Goal: Transaction & Acquisition: Obtain resource

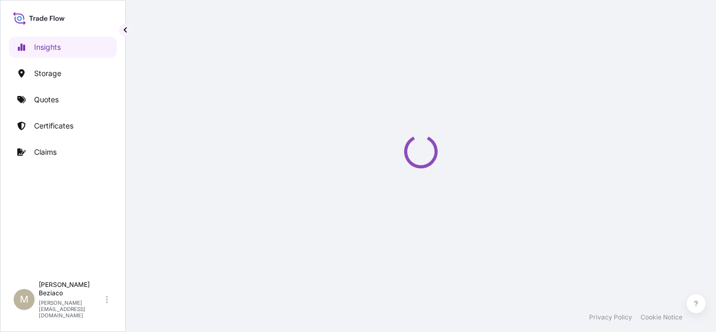
select select "2025"
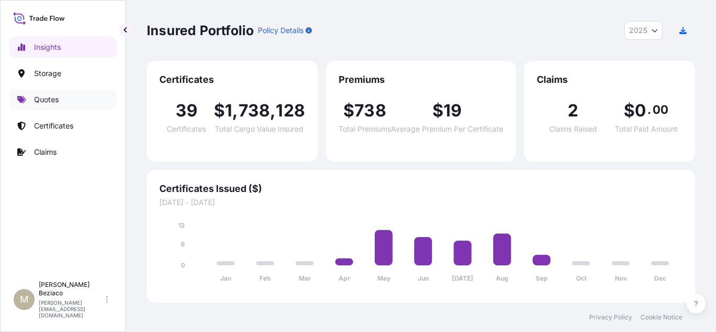
click at [36, 102] on p "Quotes" at bounding box center [46, 99] width 25 height 10
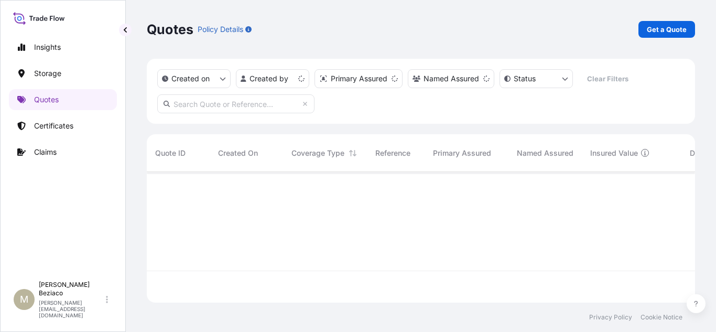
scroll to position [128, 541]
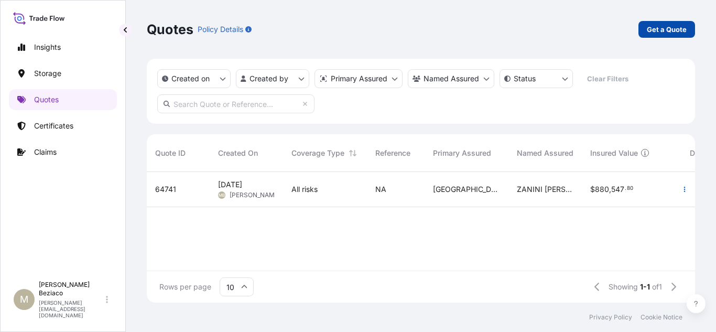
click at [675, 30] on p "Get a Quote" at bounding box center [667, 29] width 40 height 10
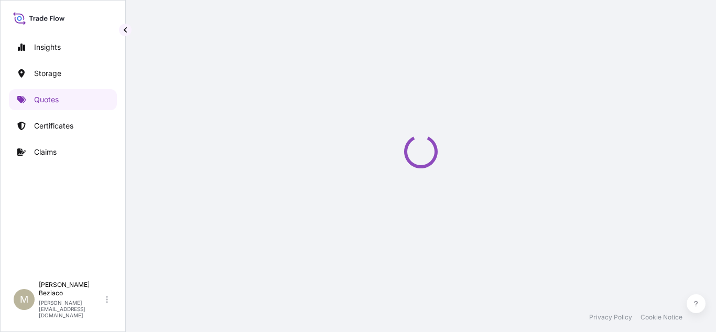
select select "Water"
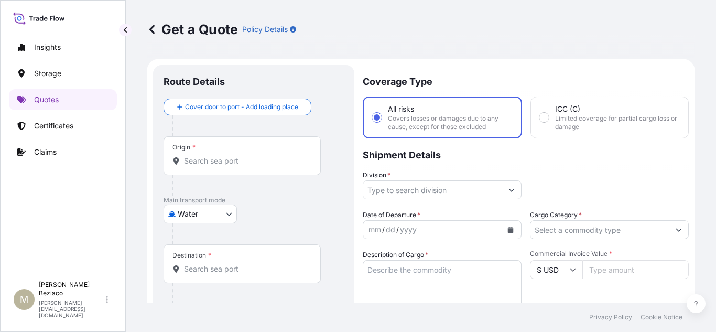
scroll to position [17, 0]
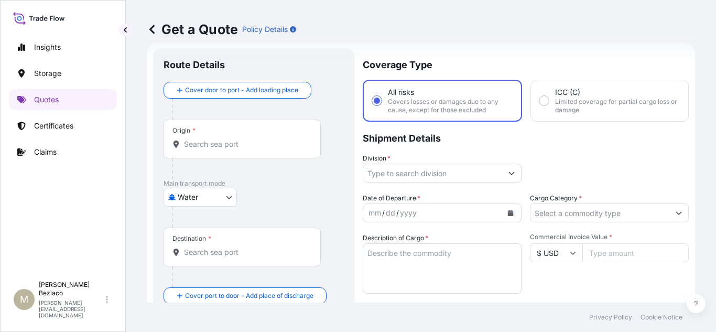
click at [487, 169] on input "Division *" at bounding box center [432, 173] width 139 height 19
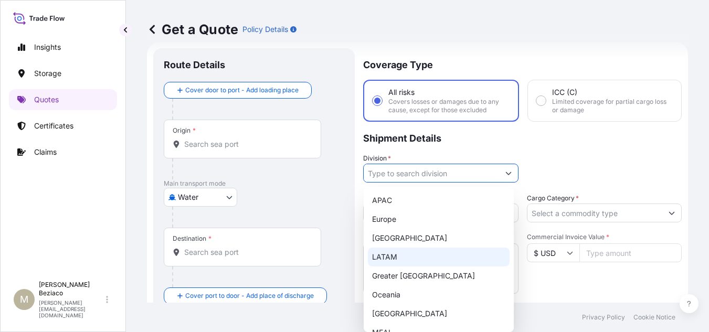
click at [399, 256] on div "LATAM" at bounding box center [439, 257] width 142 height 19
type input "LATAM"
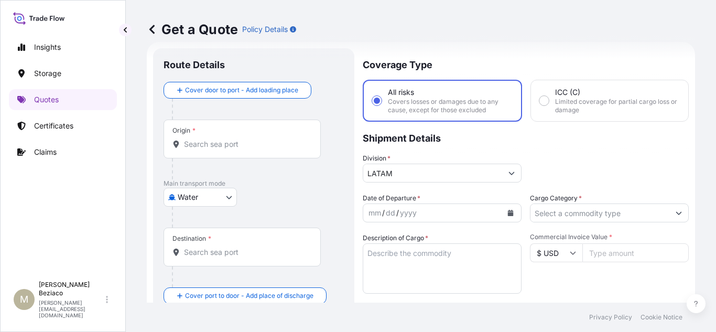
click at [250, 149] on div "Origin *" at bounding box center [242, 139] width 157 height 39
click at [250, 149] on input "Origin *" at bounding box center [246, 144] width 124 height 10
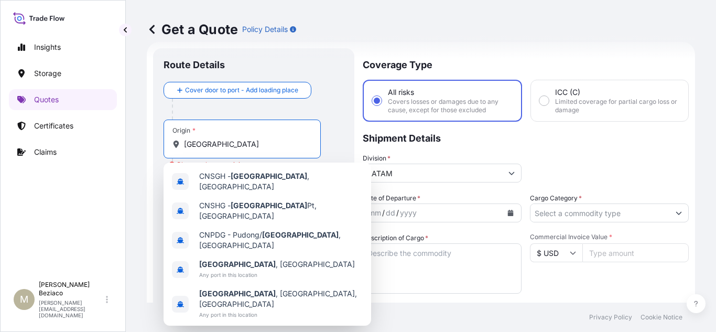
click at [240, 145] on input "[GEOGRAPHIC_DATA]" at bounding box center [246, 144] width 124 height 10
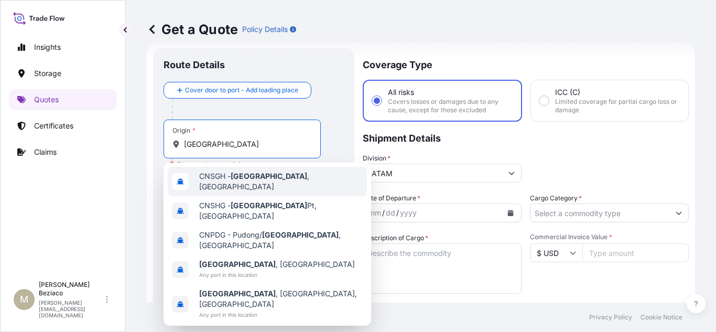
type input "CNSGH - [GEOGRAPHIC_DATA], [GEOGRAPHIC_DATA]"
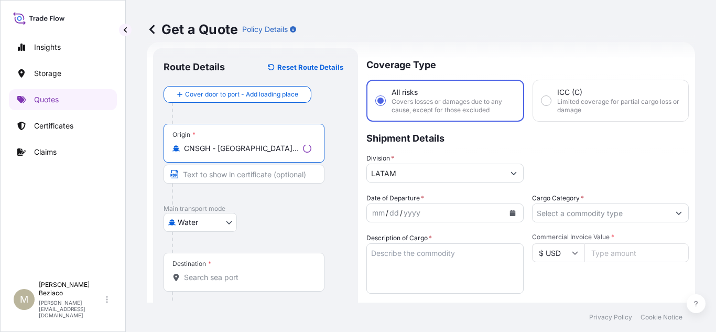
click at [255, 285] on div "Destination *" at bounding box center [244, 272] width 161 height 39
click at [255, 283] on input "Destination *" at bounding box center [247, 277] width 127 height 10
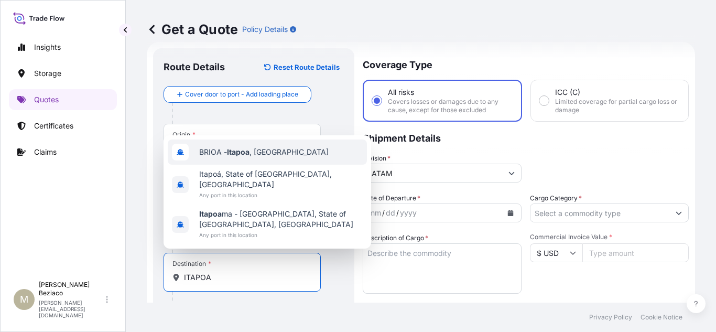
click at [252, 157] on span "BRIOA - Itapoa , [GEOGRAPHIC_DATA]" at bounding box center [264, 152] width 130 height 10
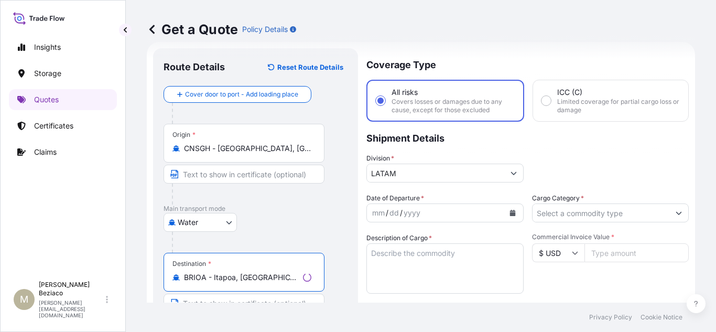
type input "BRIOA - Itapoa, [GEOGRAPHIC_DATA]"
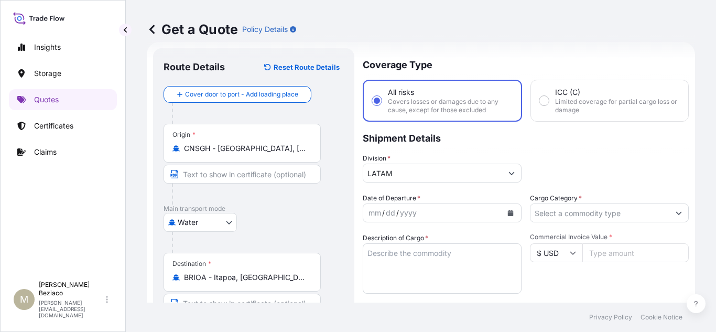
scroll to position [69, 0]
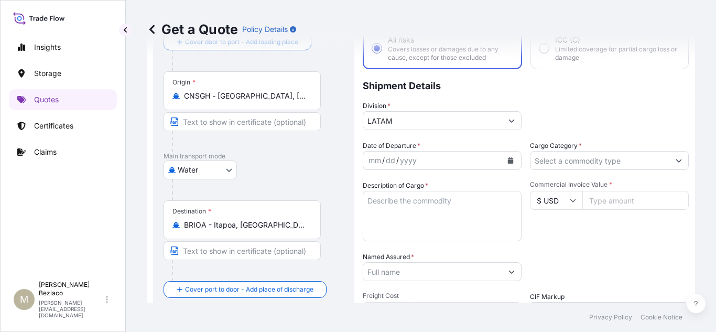
click at [503, 157] on button "Calendar" at bounding box center [510, 160] width 17 height 17
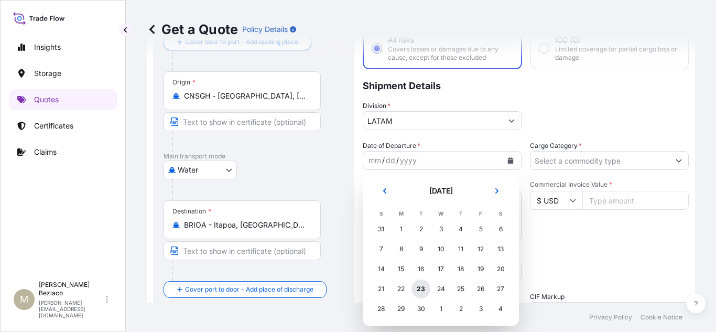
click at [421, 292] on div "23" at bounding box center [421, 289] width 19 height 19
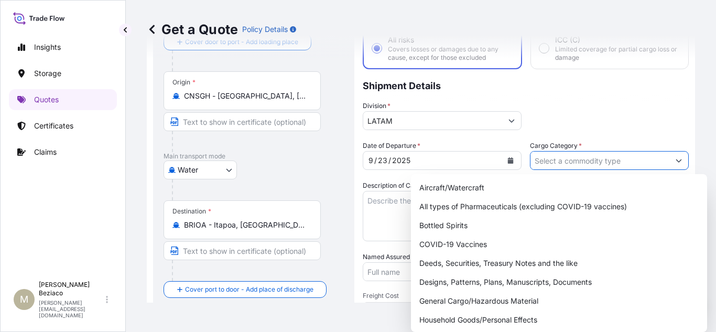
click at [670, 159] on button "Show suggestions" at bounding box center [679, 160] width 19 height 19
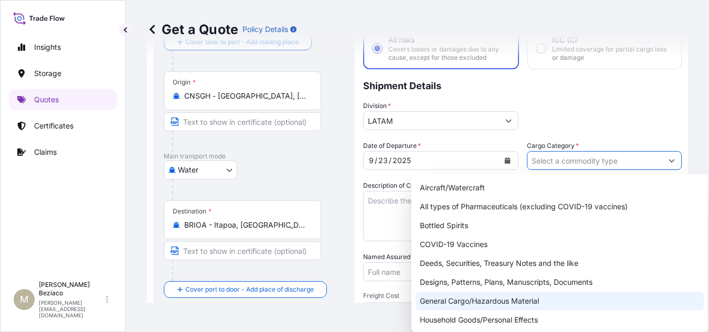
click at [498, 301] on div "General Cargo/Hazardous Material" at bounding box center [559, 301] width 288 height 19
type input "General Cargo/Hazardous Material"
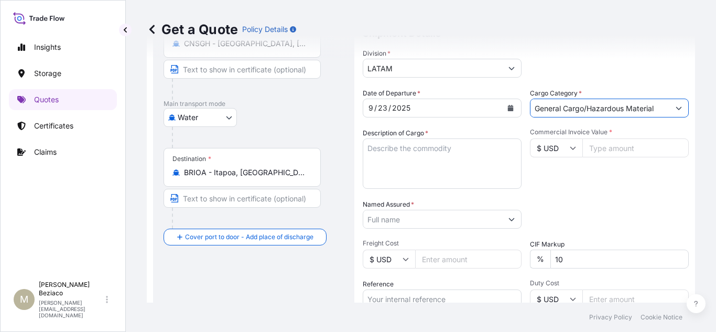
scroll to position [174, 0]
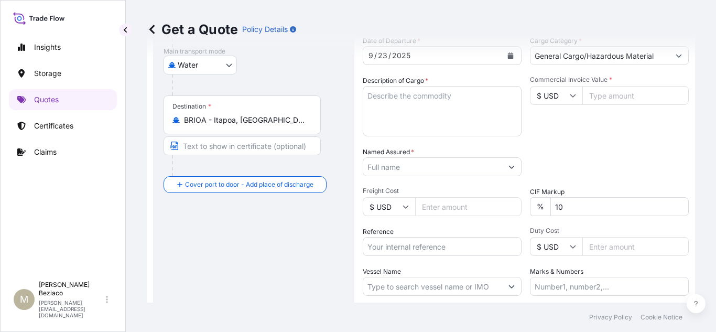
click at [448, 203] on input "Freight Cost" at bounding box center [468, 206] width 106 height 19
type input "2165"
click at [430, 248] on input "Reference" at bounding box center [442, 246] width 159 height 19
paste input "IMATL202509013BR"
type input "IMATL202509013BR"
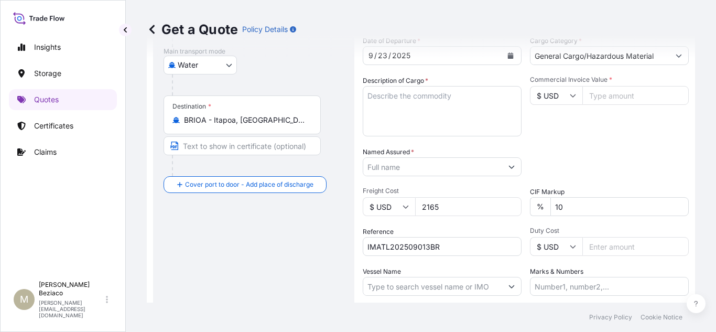
click at [595, 281] on input "Marks & Numbers" at bounding box center [609, 286] width 159 height 19
paste input "TB-POL04-NLK202508"
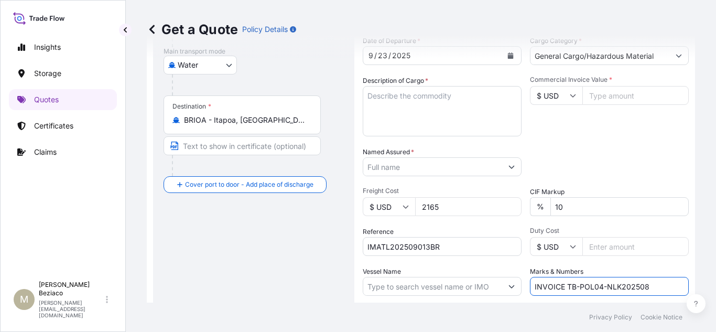
scroll to position [122, 0]
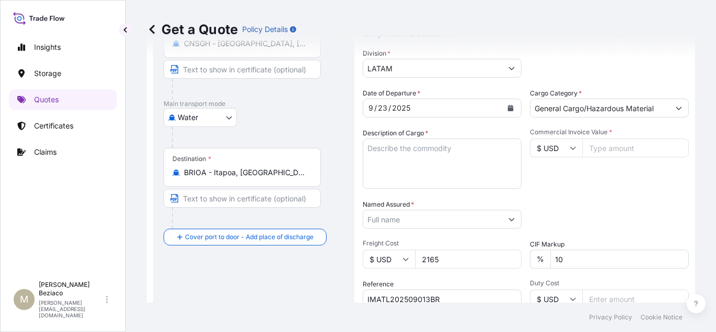
type input "INVOICE TB-POL04-NLK202508"
click at [413, 165] on textarea "Description of Cargo *" at bounding box center [442, 163] width 159 height 50
paste textarea "POLYURETHANE FILM"
click at [463, 161] on textarea "POLYURETHANE FILM" at bounding box center [442, 163] width 159 height 50
paste textarea "ETHYLENE POLYMERS TUBES"
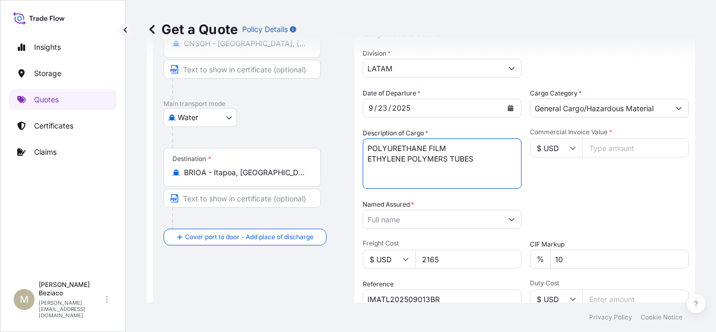
type textarea "POLYURETHANE FILM ETHYLENE POLYMERS TUBES"
click at [618, 145] on input "Commercial Invoice Value *" at bounding box center [636, 147] width 106 height 19
type input "97266"
click at [651, 183] on div "Commercial Invoice Value * $ USD 97266" at bounding box center [609, 158] width 159 height 61
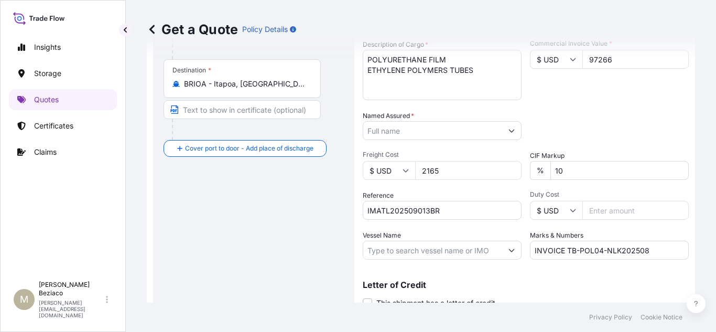
scroll to position [227, 0]
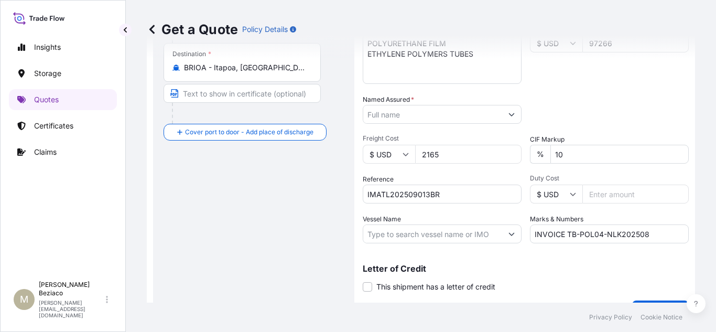
click at [648, 199] on input "Duty Cost" at bounding box center [636, 194] width 106 height 19
click at [603, 195] on input "Duty Cost" at bounding box center [636, 194] width 106 height 19
paste input "63.54"
type input "63.54"
click at [599, 157] on input "10" at bounding box center [620, 154] width 138 height 19
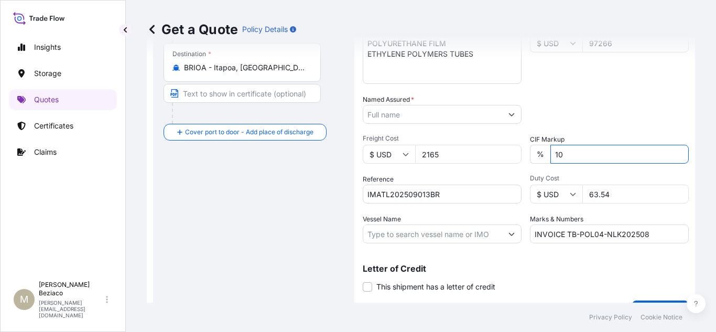
drag, startPoint x: 619, startPoint y: 197, endPoint x: 540, endPoint y: 192, distance: 78.8
click at [541, 192] on div "$ USD 63.54" at bounding box center [609, 194] width 159 height 19
type input "63536.41"
drag, startPoint x: 596, startPoint y: 149, endPoint x: 537, endPoint y: 149, distance: 59.3
click at [530, 149] on div "% 10" at bounding box center [609, 154] width 159 height 19
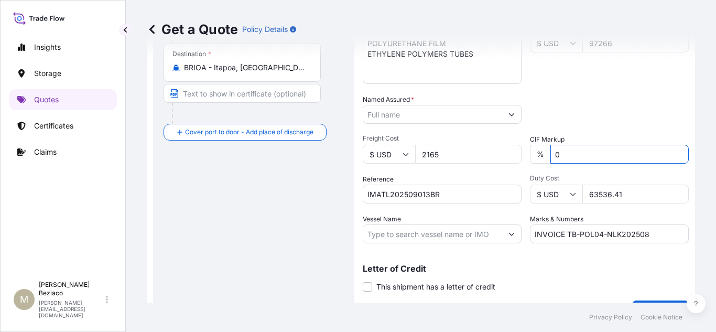
type input "0"
click at [674, 116] on div "Packing Category Type to search a container mode Please select a primary mode o…" at bounding box center [609, 108] width 159 height 29
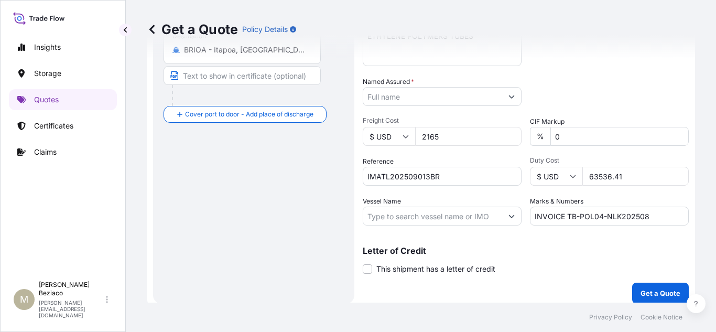
scroll to position [252, 0]
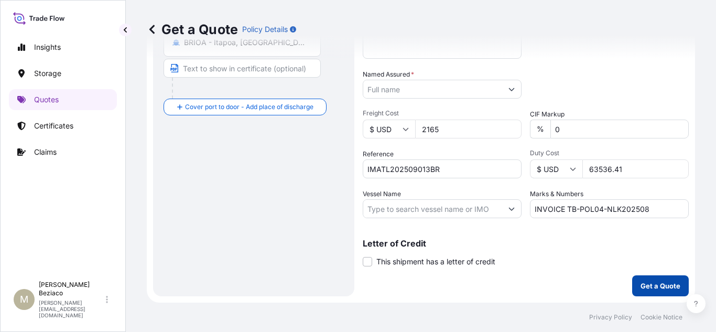
click at [650, 291] on button "Get a Quote" at bounding box center [660, 285] width 57 height 21
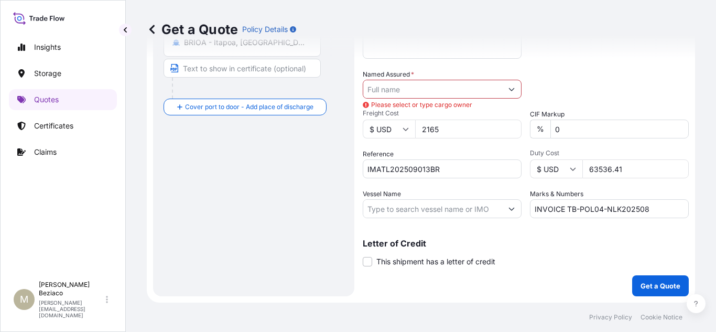
click at [468, 87] on input "Named Assured *" at bounding box center [432, 89] width 139 height 19
click at [407, 91] on input "Named Assured *" at bounding box center [432, 89] width 139 height 19
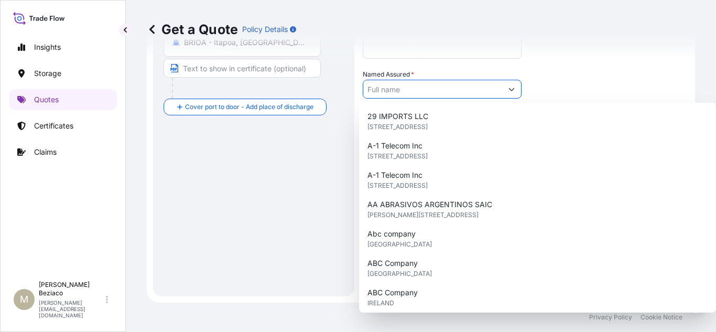
paste input "POLI-ENG COMERCIO, IMPORTACAO E EXPORTACAO LTDA"
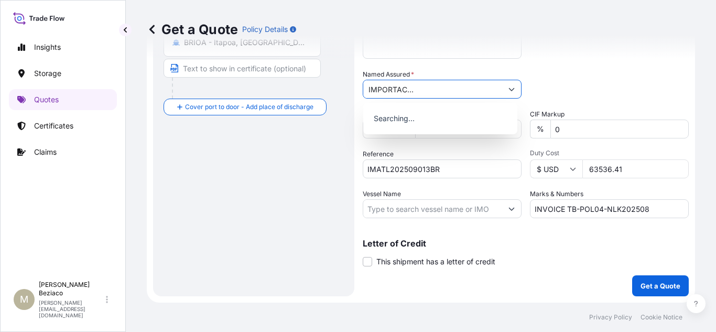
type input "POLI-ENG COMERCIO, IMPORTACAO E EXPORTACAO LTDA"
click at [654, 89] on div "Packing Category Type to search a container mode Please select a primary mode o…" at bounding box center [609, 83] width 159 height 29
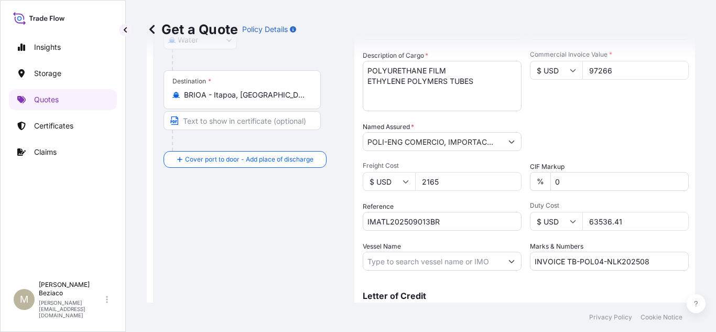
scroll to position [252, 0]
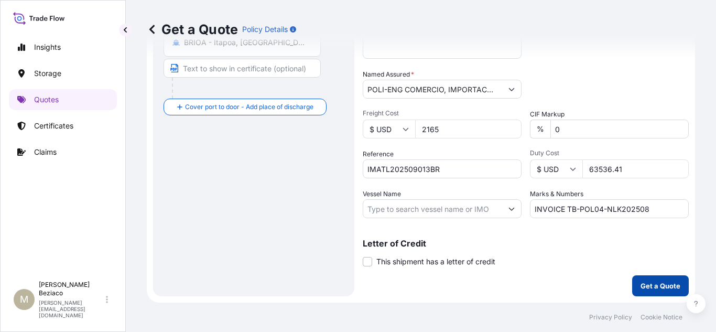
click at [664, 286] on p "Get a Quote" at bounding box center [661, 286] width 40 height 10
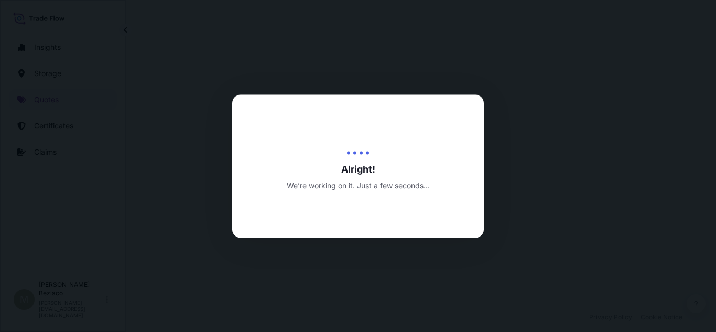
select select "Water"
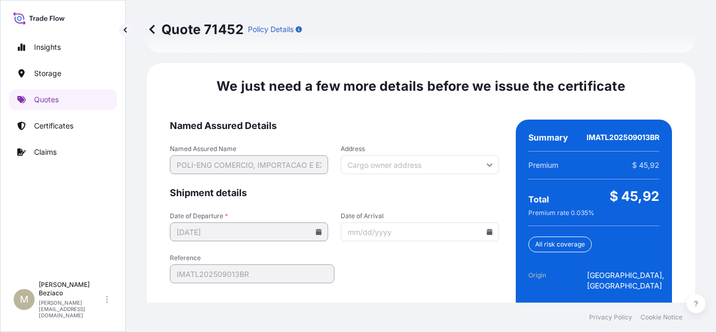
scroll to position [1687, 0]
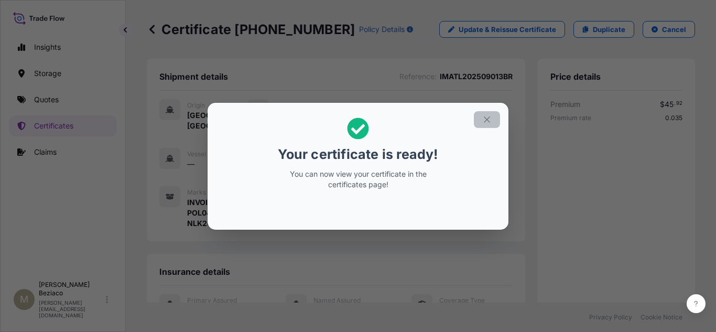
click at [493, 119] on button "button" at bounding box center [487, 119] width 26 height 17
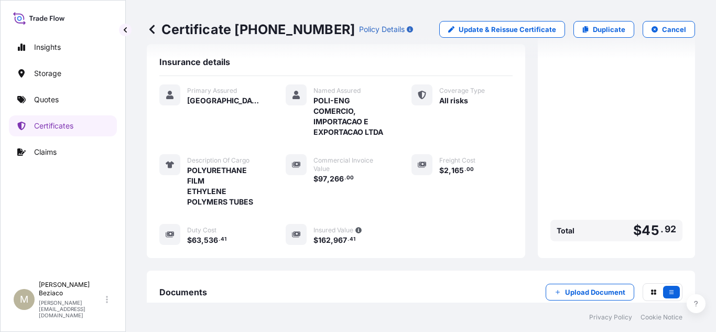
scroll to position [341, 0]
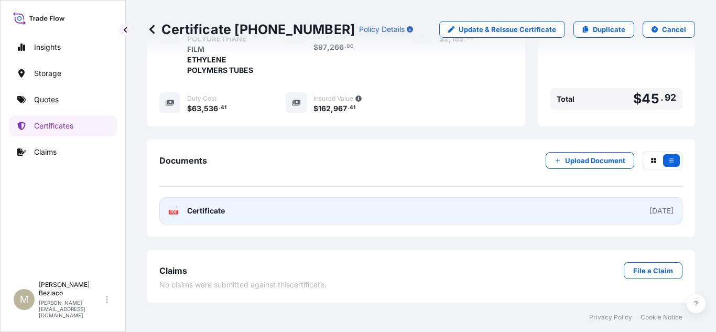
click at [466, 208] on link "PDF Certificate [DATE]" at bounding box center [420, 210] width 523 height 27
